Goal: Information Seeking & Learning: Compare options

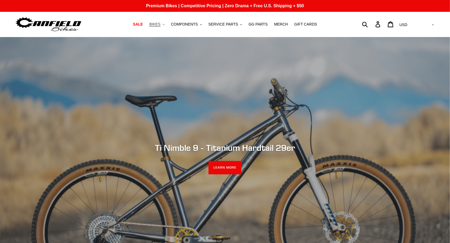
click at [157, 23] on span "BIKES" at bounding box center [154, 24] width 11 height 5
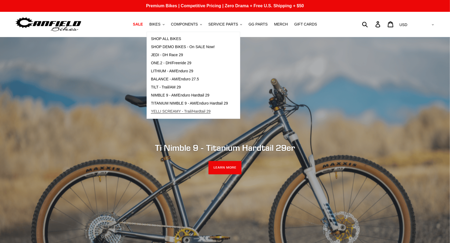
click at [183, 109] on span "YELLI SCREAMY - Trail/Hardtail 29" at bounding box center [181, 111] width 60 height 5
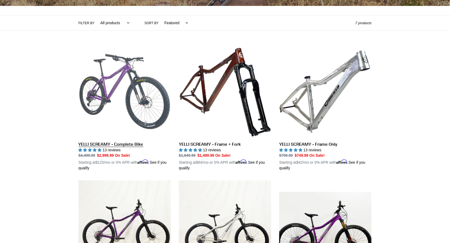
click at [148, 98] on link "YELLI SCREAMY - Complete Bike" at bounding box center [125, 108] width 92 height 126
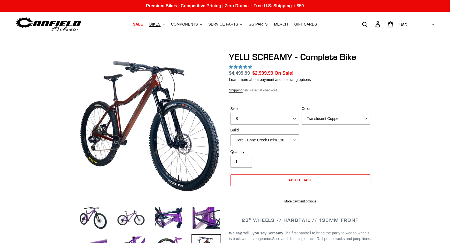
select select "highest-rating"
click at [284, 116] on select "S M L XL" at bounding box center [265, 119] width 69 height 12
select select "L"
click at [231, 113] on select "S M L XL" at bounding box center [265, 119] width 69 height 12
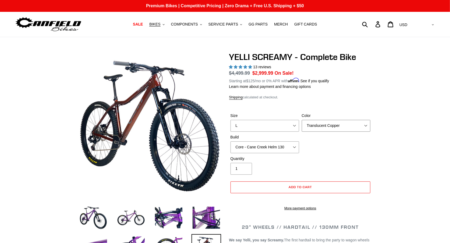
click at [350, 126] on select "Translucent Copper Purple Haze Raw" at bounding box center [336, 126] width 69 height 12
select select "Raw"
click at [302, 120] on select "Translucent Copper Purple Haze Raw" at bounding box center [336, 126] width 69 height 12
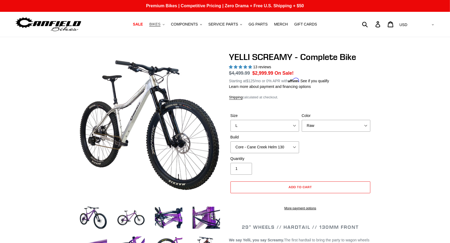
click at [160, 24] on span "BIKES" at bounding box center [154, 24] width 11 height 5
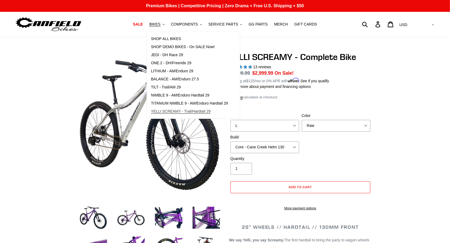
click at [174, 111] on span "YELLI SCREAMY - Trail/Hardtail 29" at bounding box center [181, 111] width 60 height 5
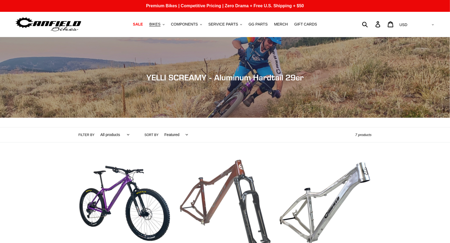
click at [239, 178] on link "YELLI SCREAMY - Frame + Fork" at bounding box center [225, 213] width 92 height 113
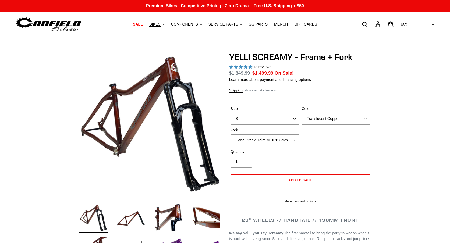
select select "highest-rating"
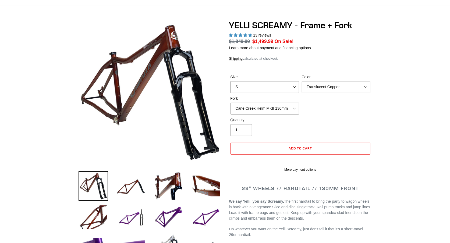
click at [290, 88] on select "S M L XL" at bounding box center [265, 87] width 69 height 12
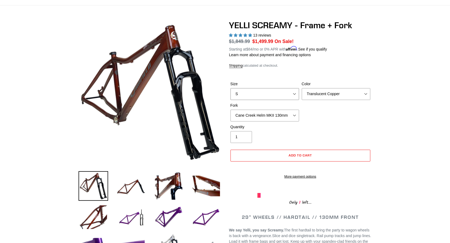
select select "L"
click at [231, 88] on select "S M L XL" at bounding box center [265, 94] width 69 height 12
click at [320, 95] on select "Translucent Copper Purple Haze Raw" at bounding box center [336, 94] width 69 height 12
select select "Raw"
click at [302, 88] on select "Translucent Copper Purple Haze Raw" at bounding box center [336, 94] width 69 height 12
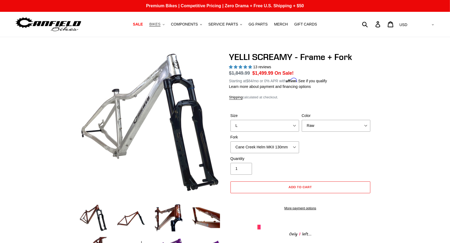
click at [160, 22] on span "BIKES" at bounding box center [154, 24] width 11 height 5
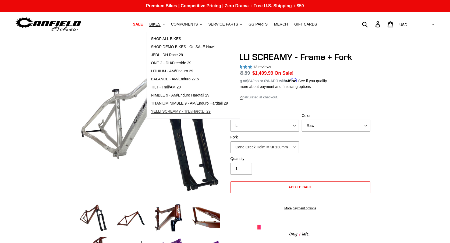
click at [166, 112] on span "YELLI SCREAMY - Trail/Hardtail 29" at bounding box center [181, 111] width 60 height 5
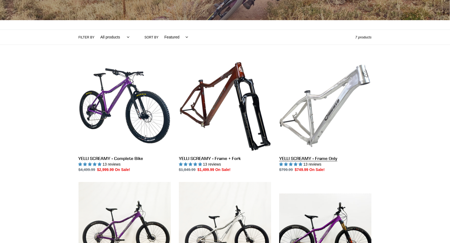
click at [335, 92] on link "YELLI SCREAMY - Frame Only" at bounding box center [325, 116] width 92 height 113
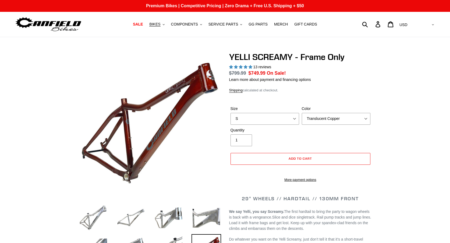
select select "highest-rating"
click at [346, 117] on select "Translucent Copper Purple Haze Raw" at bounding box center [336, 119] width 69 height 12
click at [261, 122] on select "S M L XL" at bounding box center [265, 119] width 69 height 12
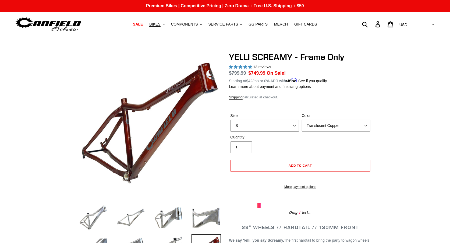
select select "L"
click at [231, 120] on select "S M L XL" at bounding box center [265, 126] width 69 height 12
click at [327, 128] on select "Translucent Copper Purple Haze Raw" at bounding box center [336, 126] width 69 height 12
select select "Raw"
click at [302, 120] on select "Translucent Copper Purple Haze Raw" at bounding box center [336, 126] width 69 height 12
